Goal: Obtain resource: Obtain resource

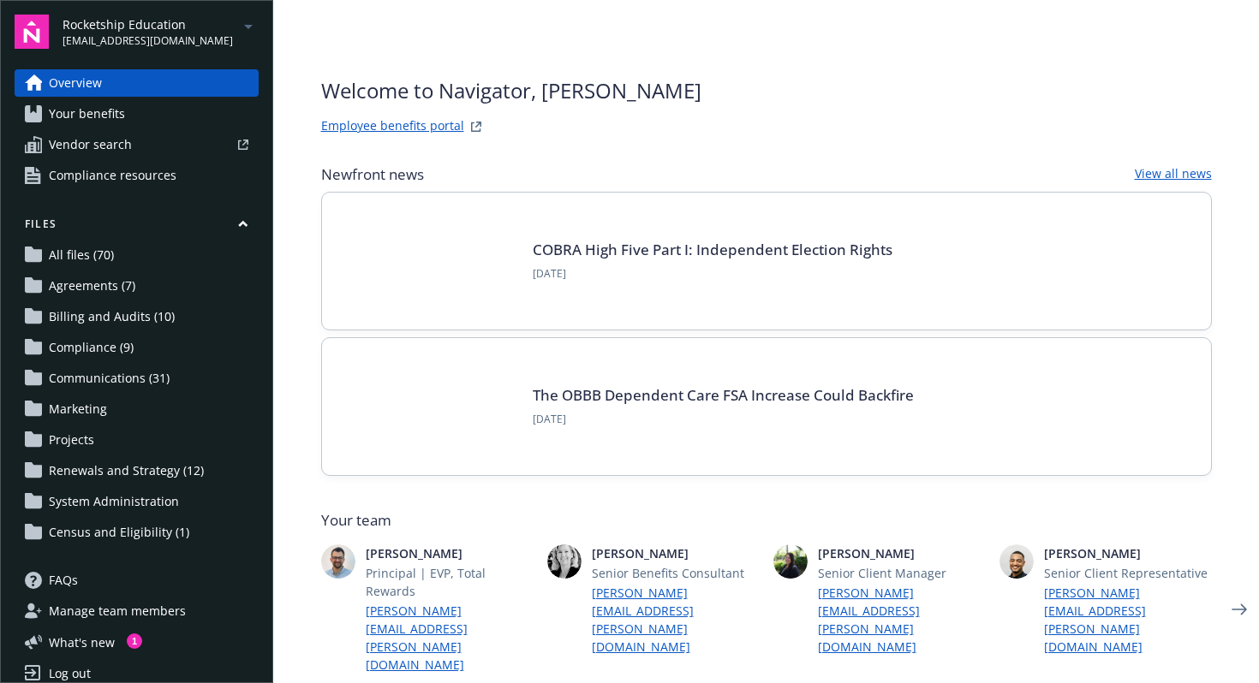
scroll to position [19, 0]
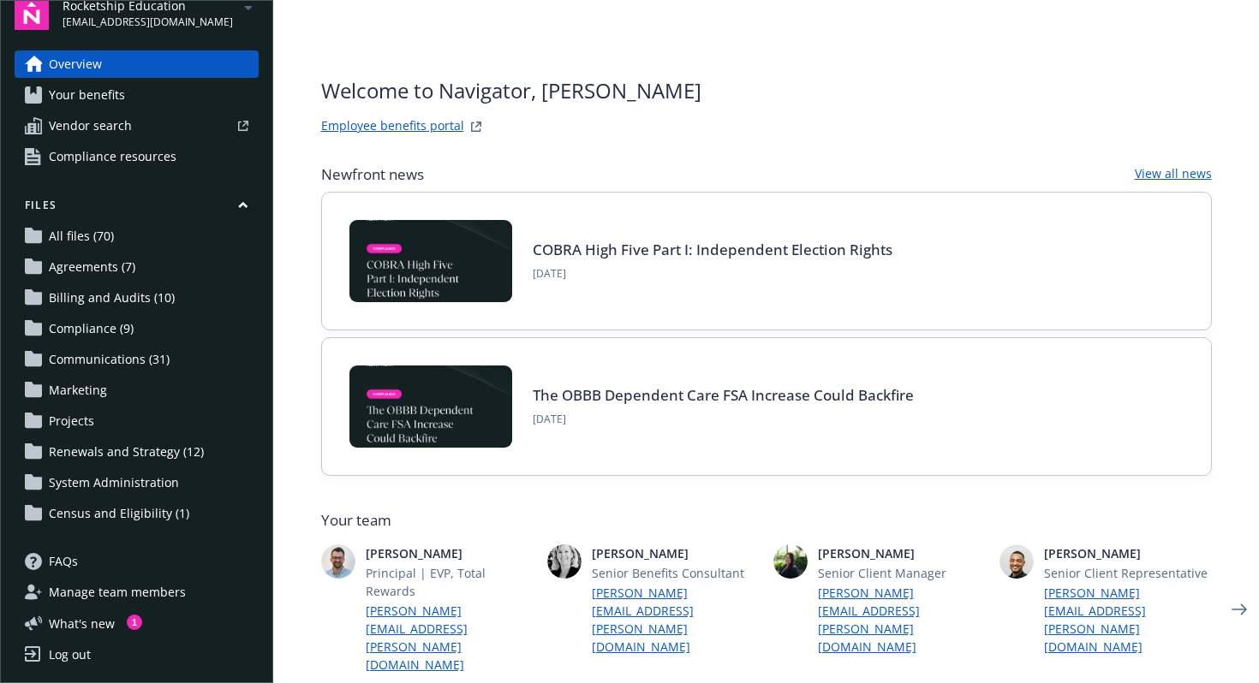
click at [107, 271] on span "Agreements (7)" at bounding box center [92, 266] width 86 height 27
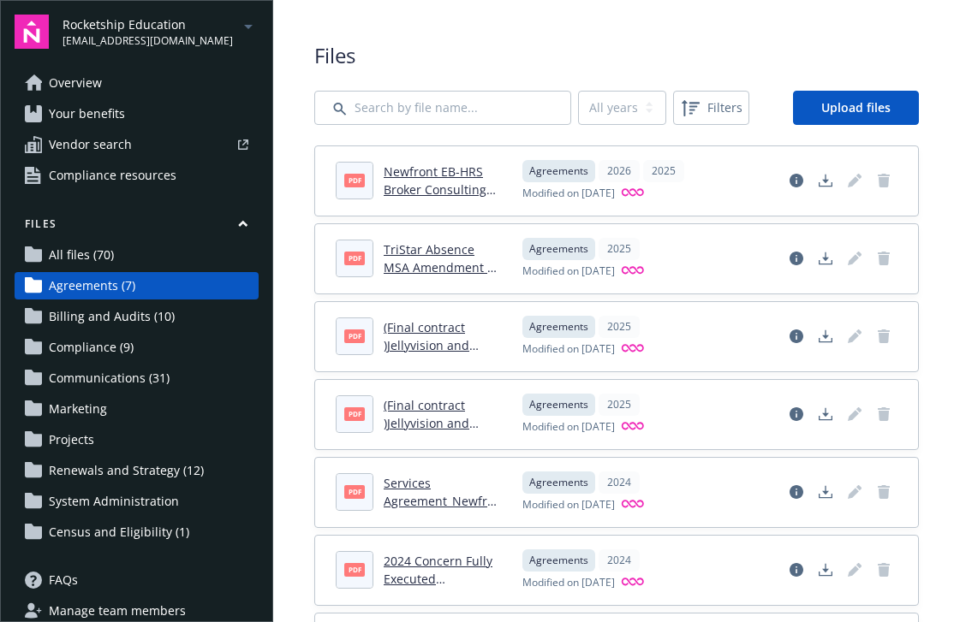
click at [113, 92] on link "Overview" at bounding box center [137, 82] width 244 height 27
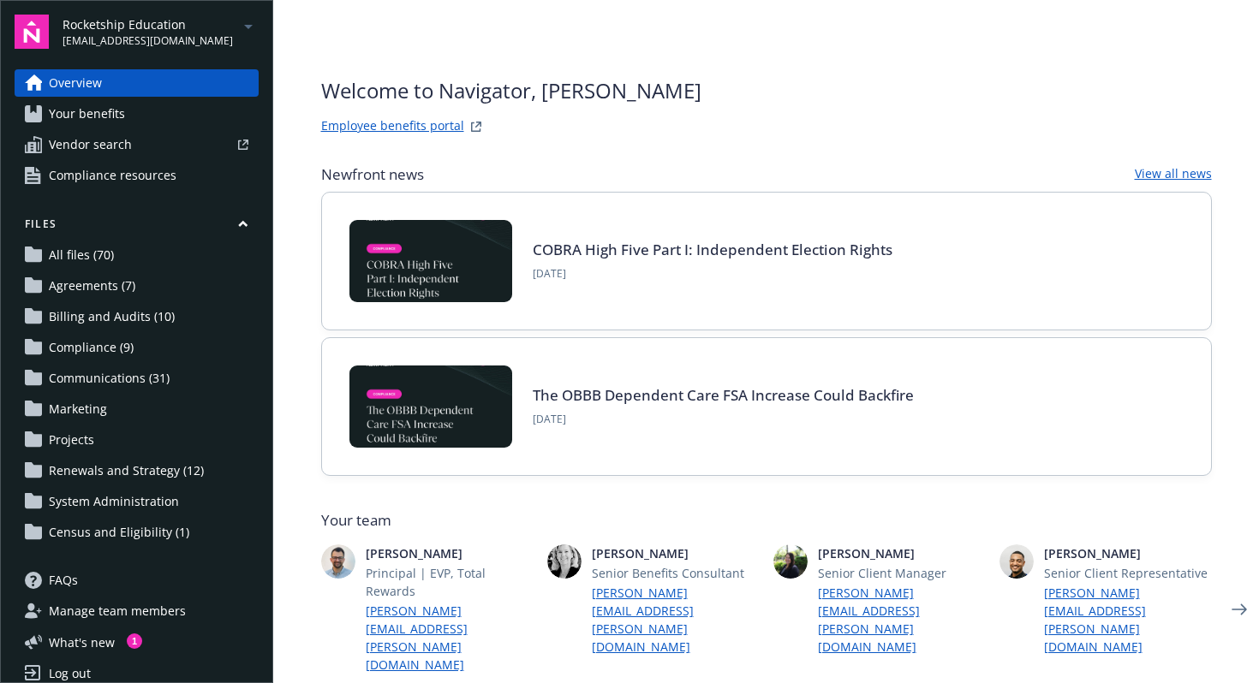
click at [128, 86] on link "Overview" at bounding box center [137, 82] width 244 height 27
click at [238, 32] on icon "arrowDropDown" at bounding box center [248, 26] width 21 height 21
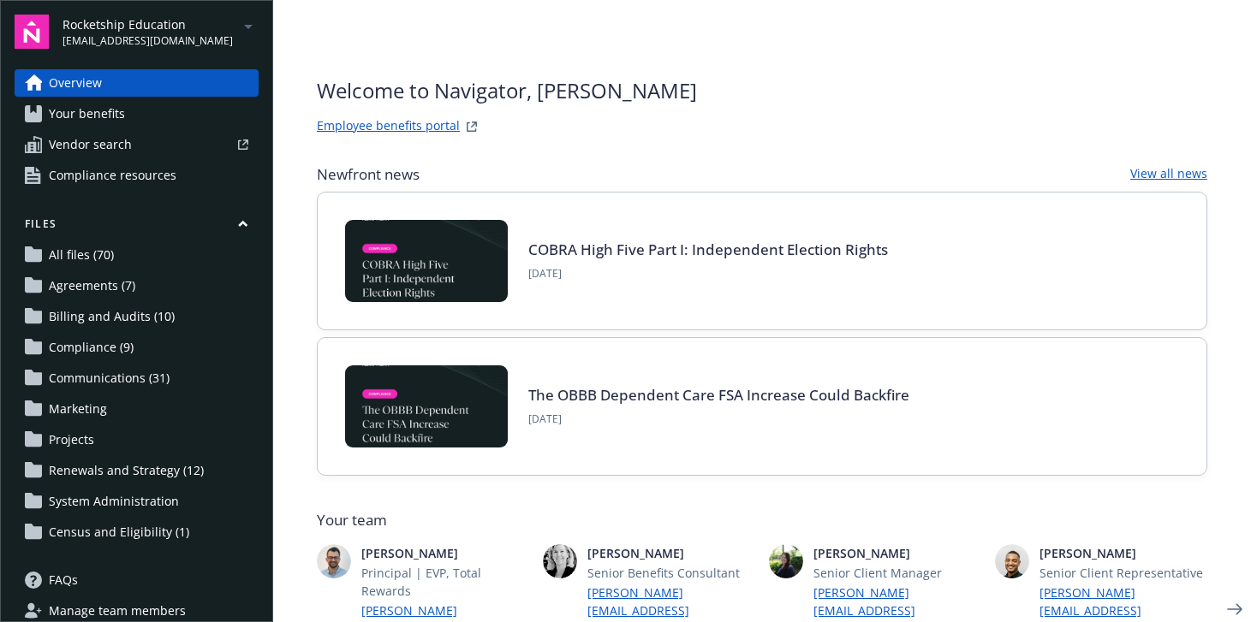
click at [166, 477] on span "Renewals and Strategy (12)" at bounding box center [126, 470] width 155 height 27
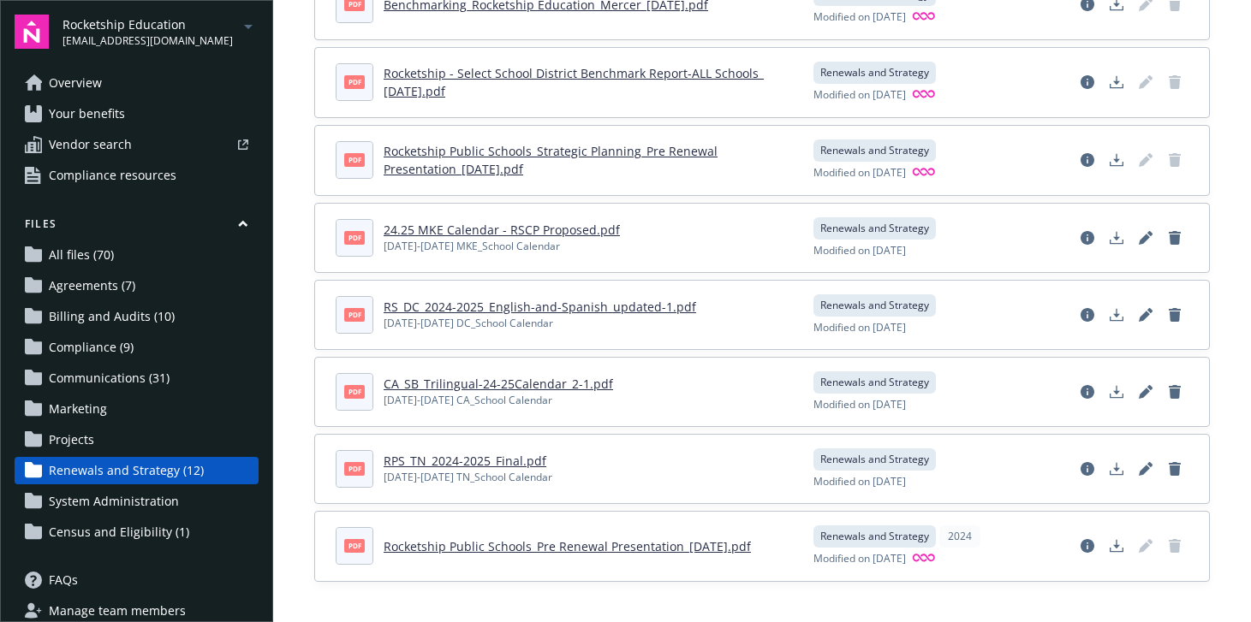
click at [87, 85] on span "Overview" at bounding box center [75, 82] width 53 height 27
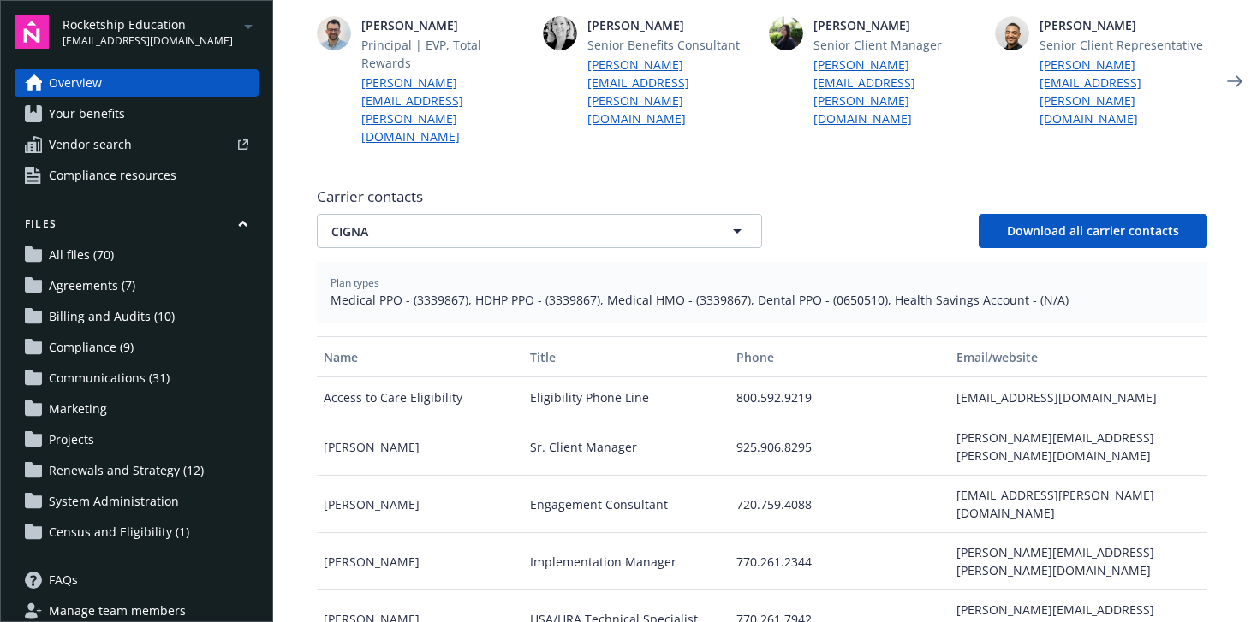
scroll to position [518, 0]
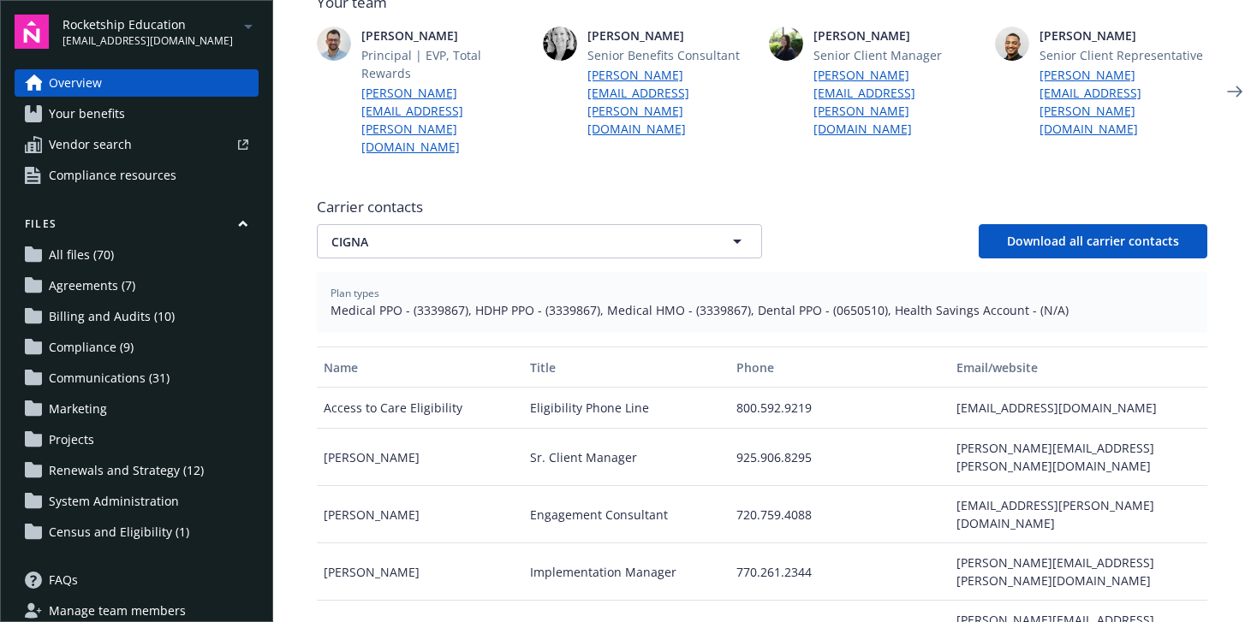
click at [108, 294] on span "Agreements (7)" at bounding box center [92, 285] width 86 height 27
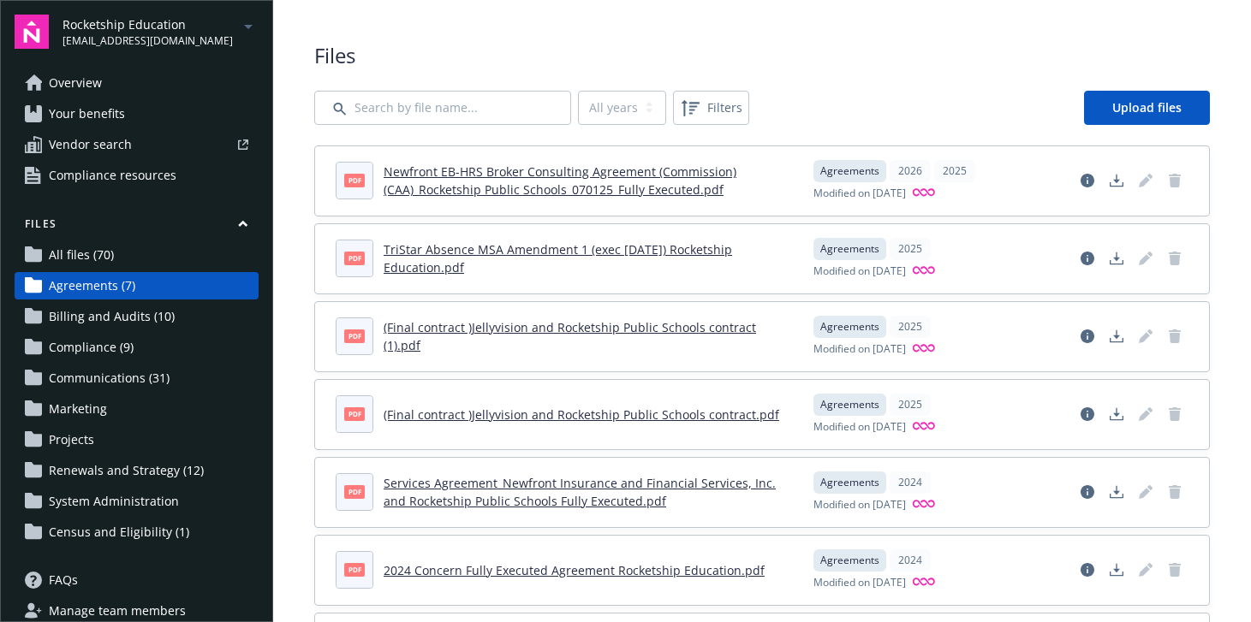
click at [497, 175] on link "Newfront EB-HRS Broker Consulting Agreement (Commission) (CAA)_Rocketship Publi…" at bounding box center [560, 181] width 353 height 34
